Goal: Information Seeking & Learning: Learn about a topic

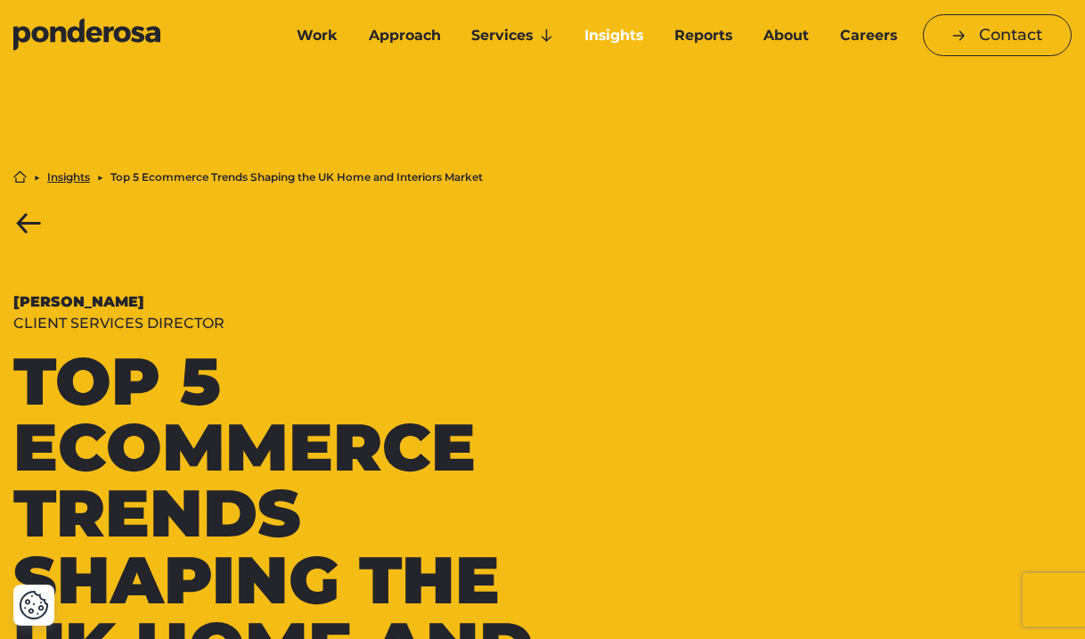
click at [607, 35] on link "Insights" at bounding box center [614, 35] width 83 height 37
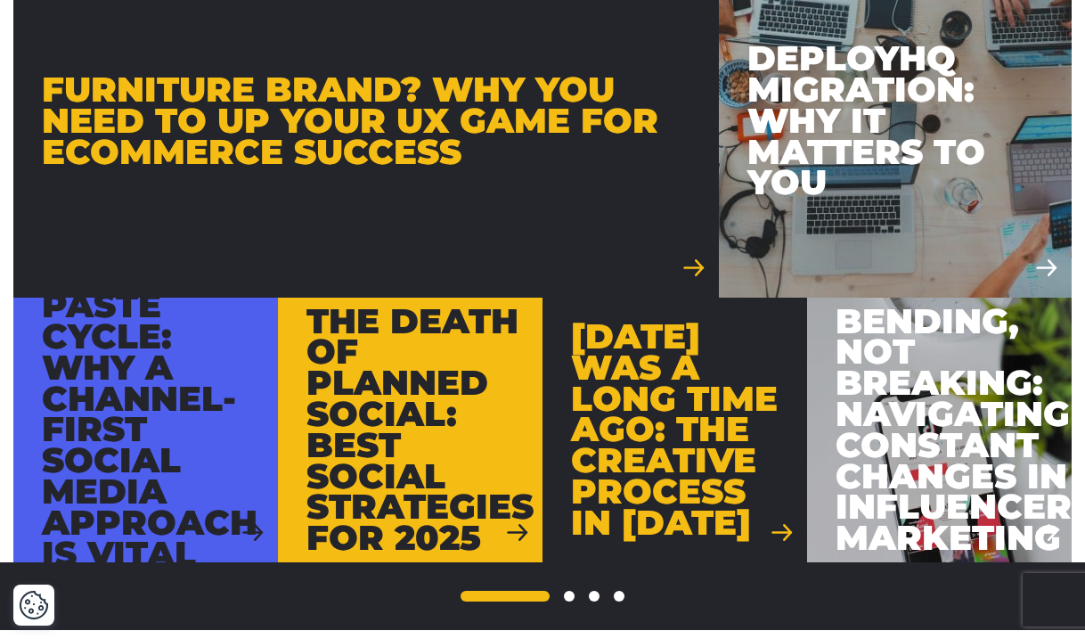
scroll to position [1567, 0]
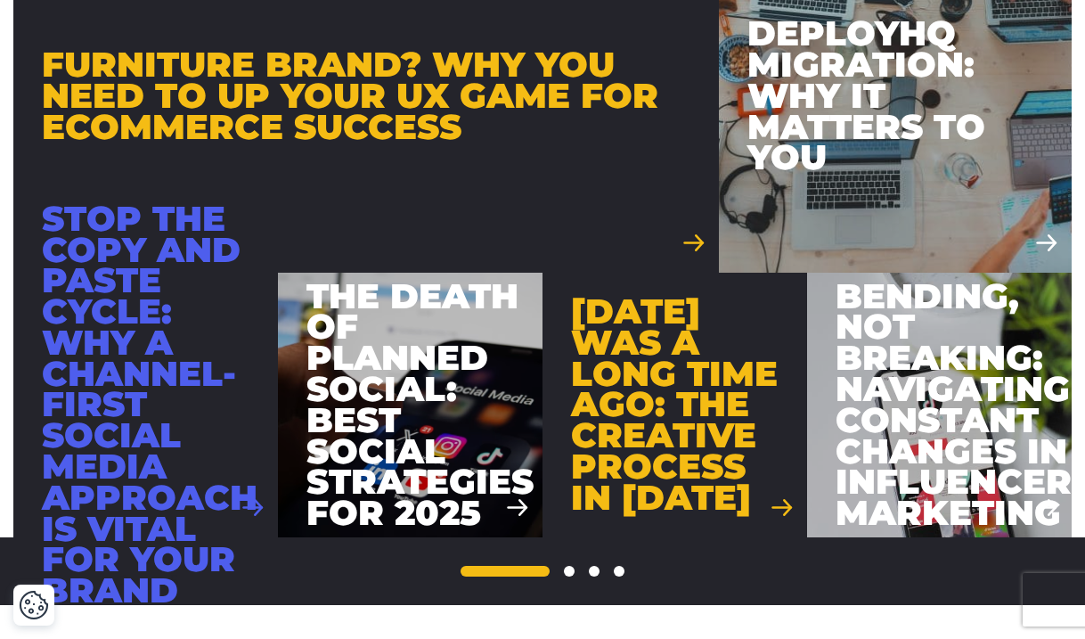
click at [194, 407] on div "Stop the copy and paste cycle: Why a channel-first social media approach is vit…" at bounding box center [150, 405] width 216 height 403
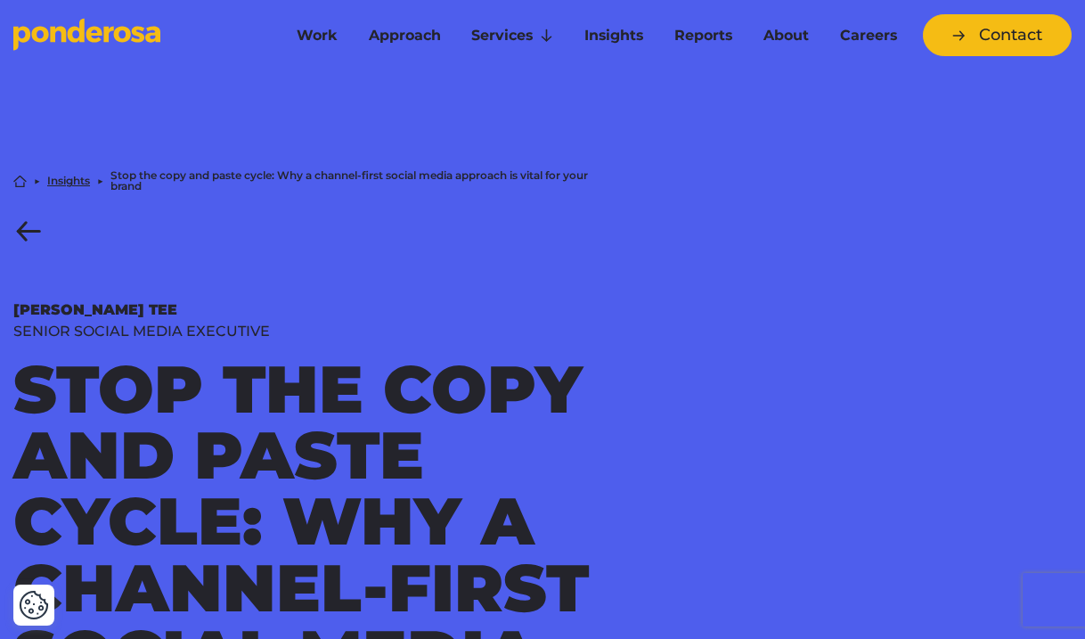
click at [22, 234] on link "Back to Insights" at bounding box center [28, 231] width 31 height 22
